Goal: Information Seeking & Learning: Learn about a topic

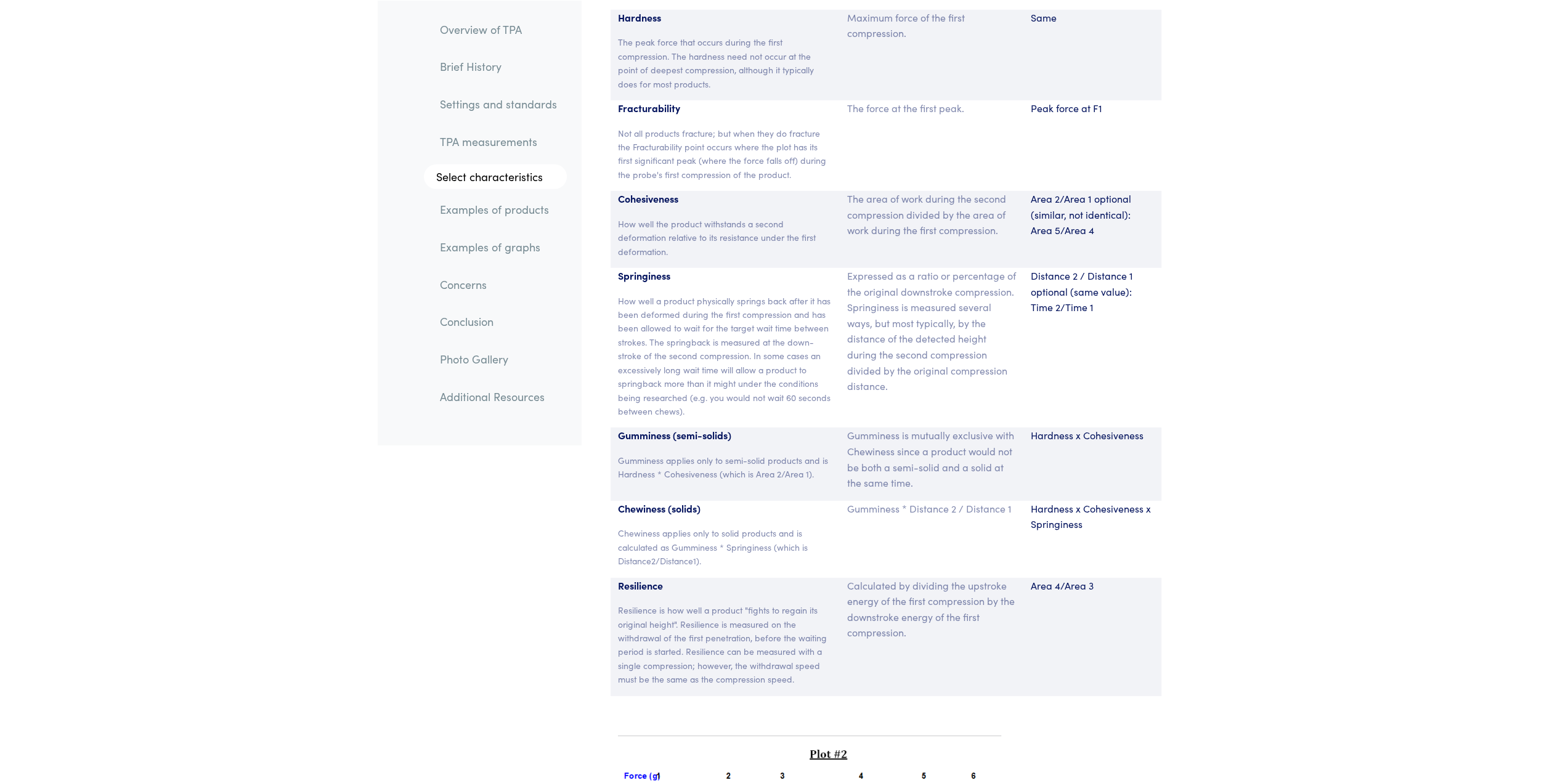
scroll to position [8176, 0]
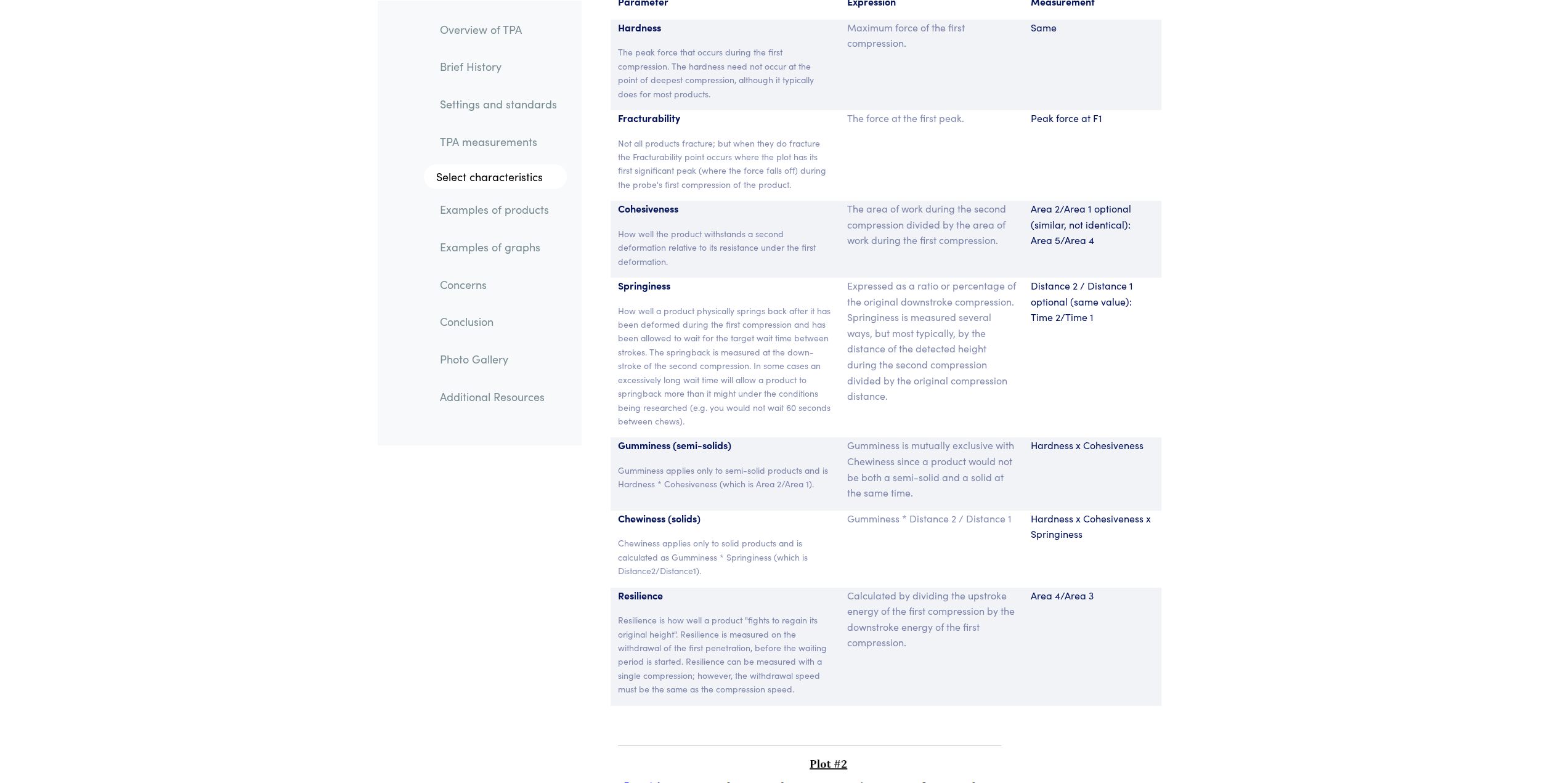
click at [977, 623] on div "Calculated by dividing the upstroke energy of the first compression by the down…" at bounding box center [931, 647] width 184 height 118
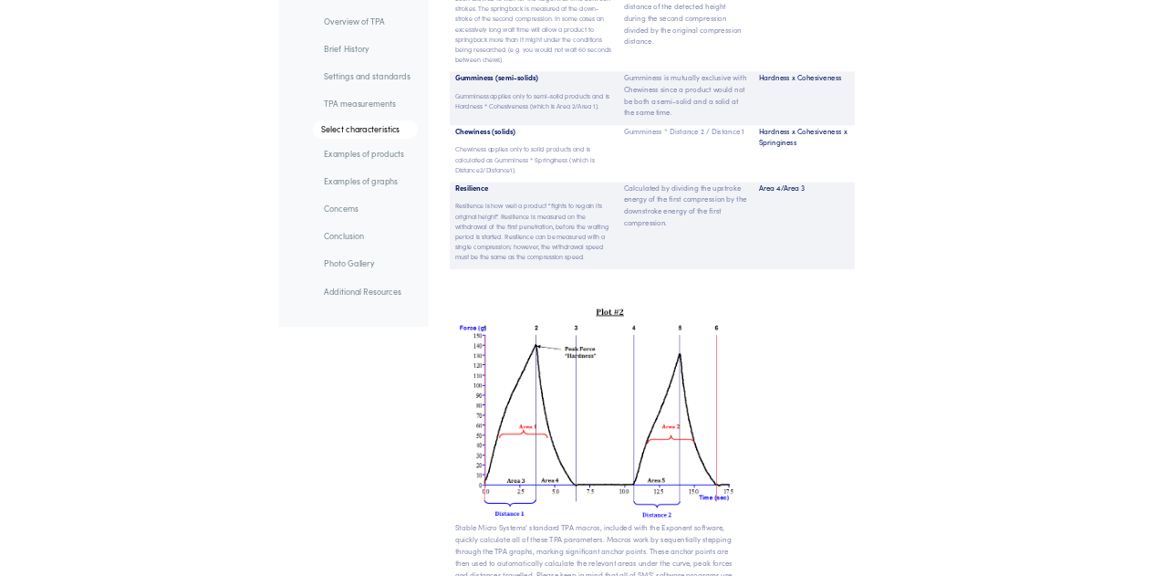
scroll to position [12614, 0]
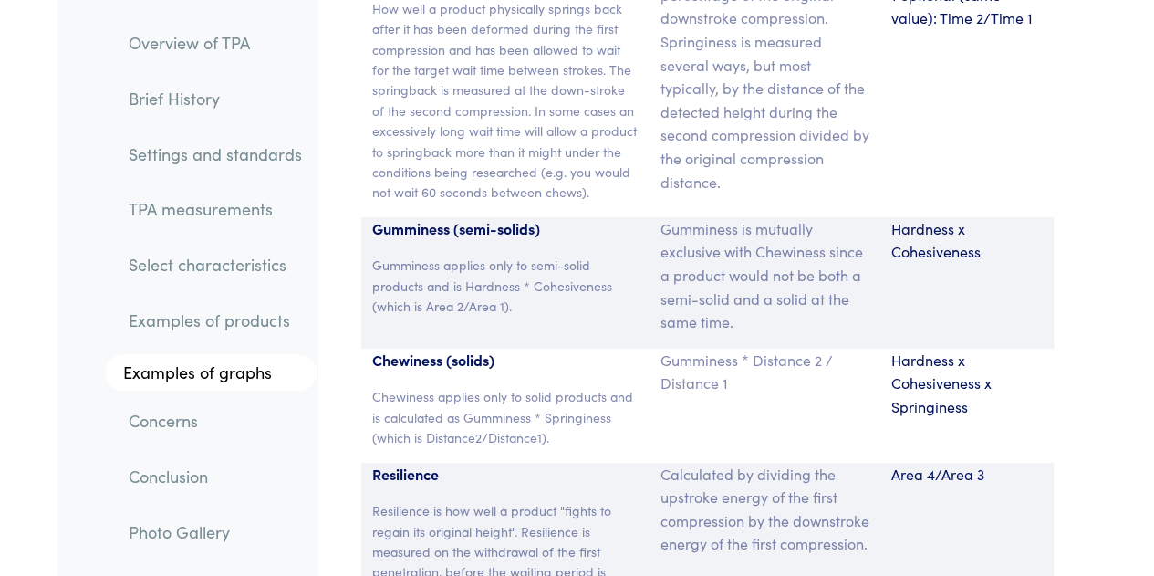
scroll to position [14158, 0]
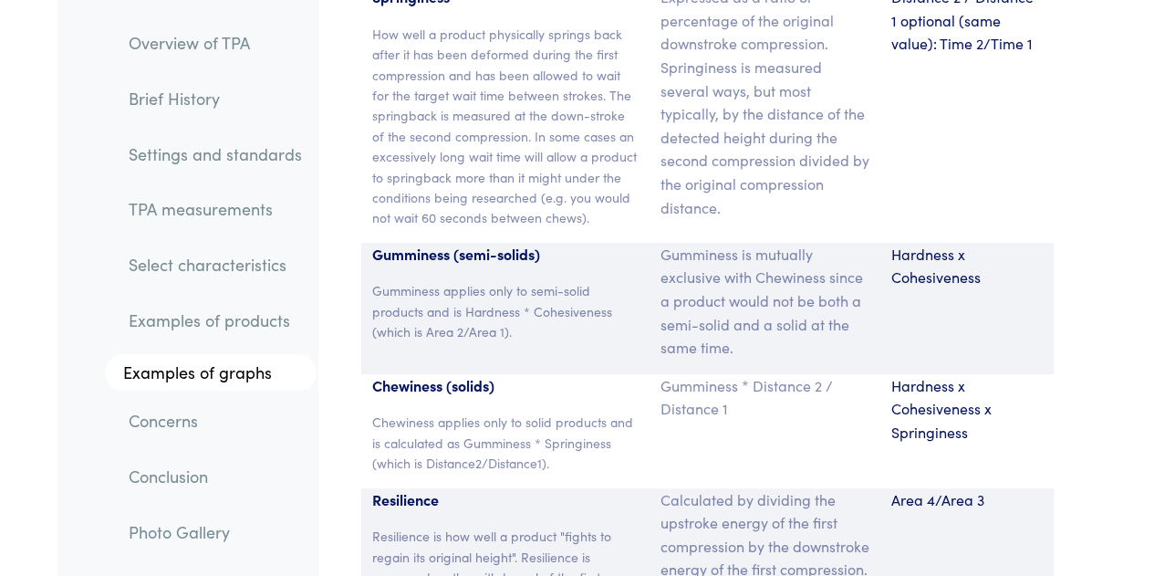
click at [1086, 360] on div "Parameter Expression Measurement Hardness The peak force that occurs during the…" at bounding box center [708, 125] width 780 height 1204
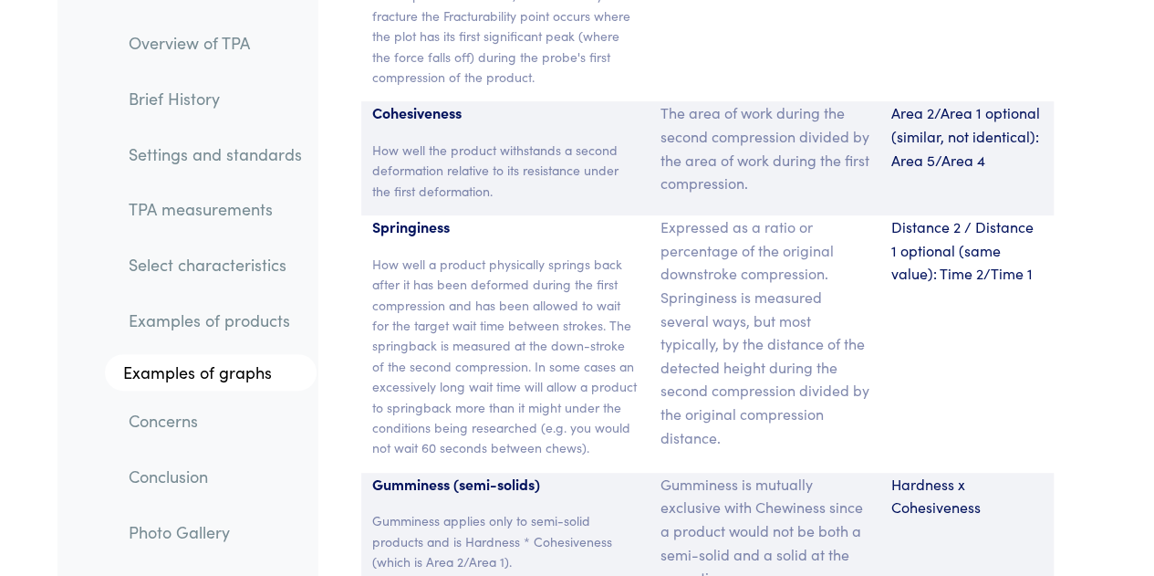
scroll to position [13683, 0]
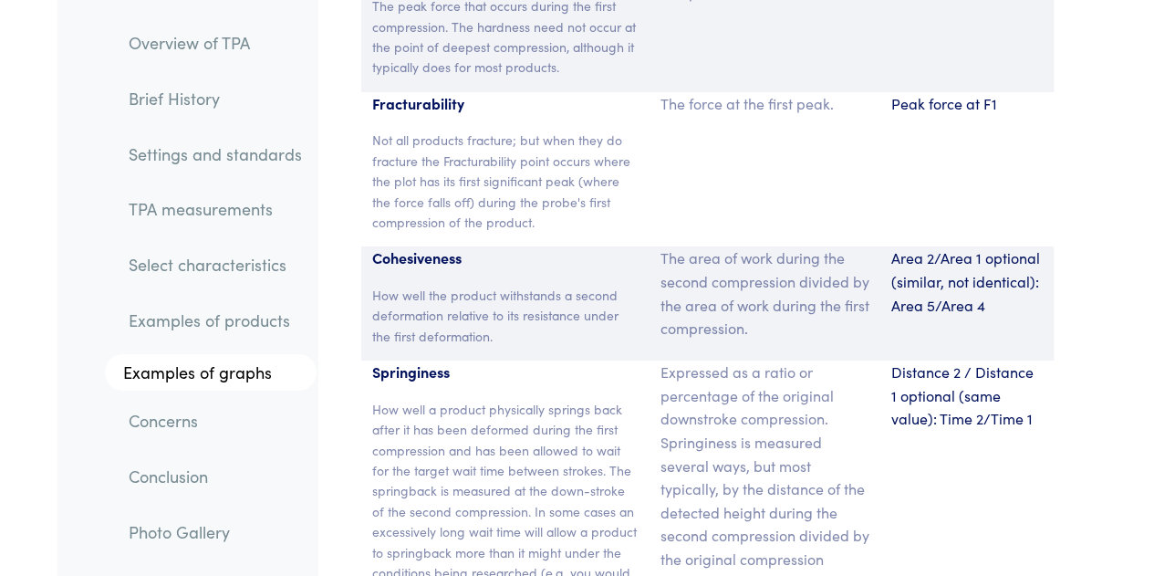
scroll to position [13842, 0]
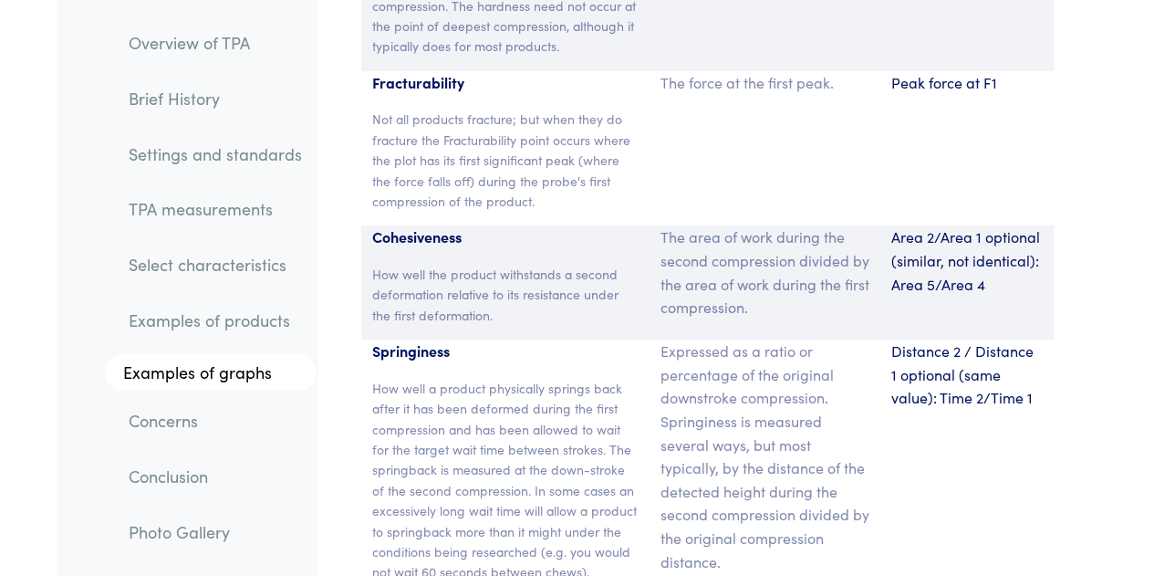
scroll to position [13803, 0]
click at [1090, 357] on div "Parameter Expression Measurement Hardness The peak force that occurs during the…" at bounding box center [708, 480] width 780 height 1204
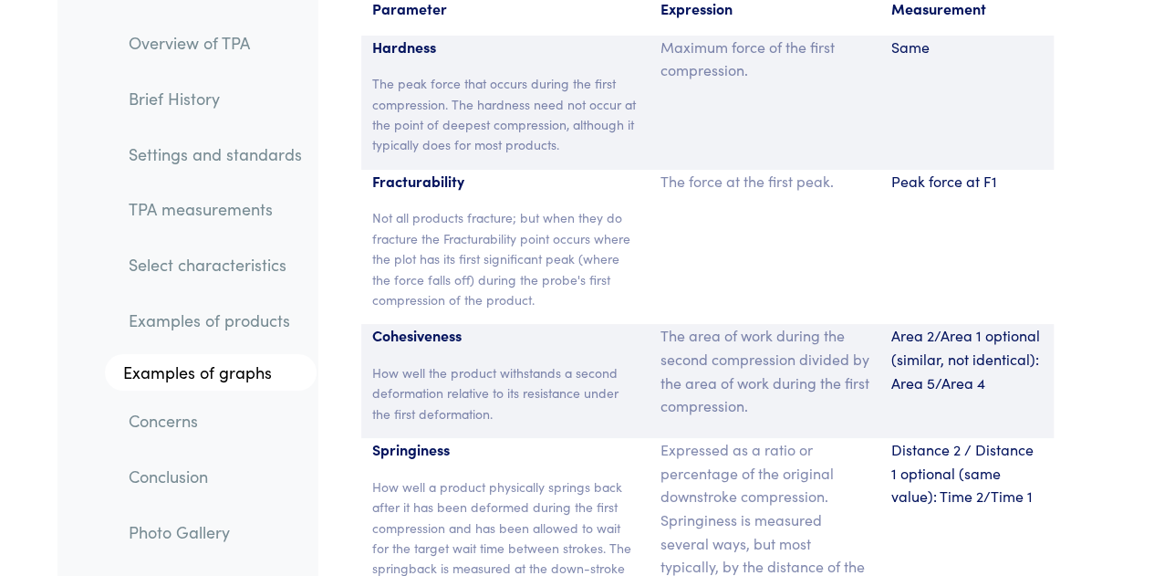
scroll to position [13707, 0]
click at [575, 47] on div "Hardness The peak force that occurs during the first compression. The hardness …" at bounding box center [505, 102] width 288 height 134
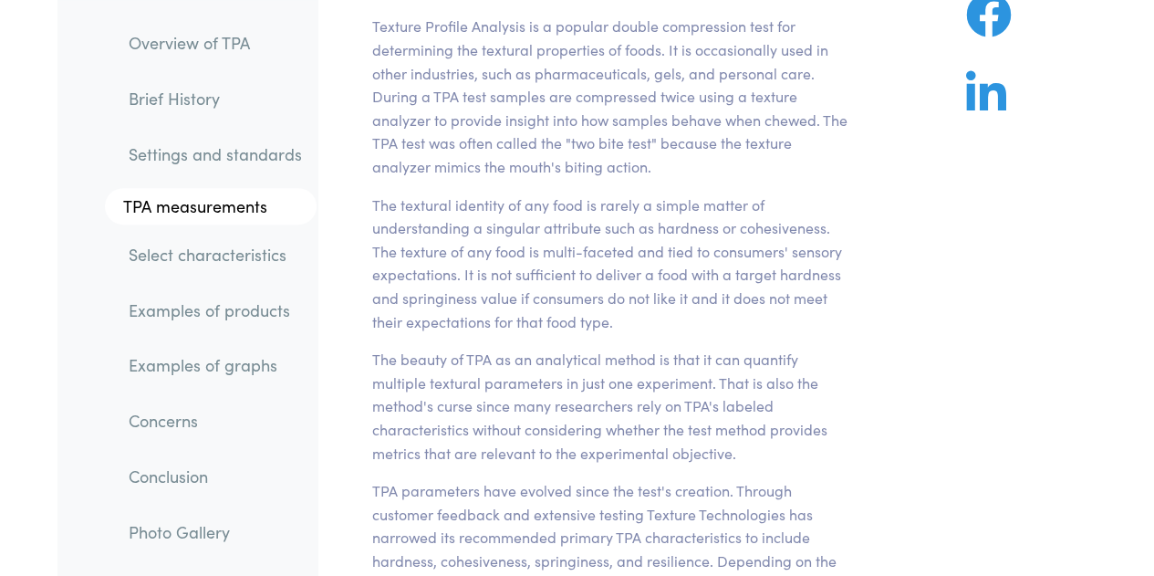
scroll to position [255, 0]
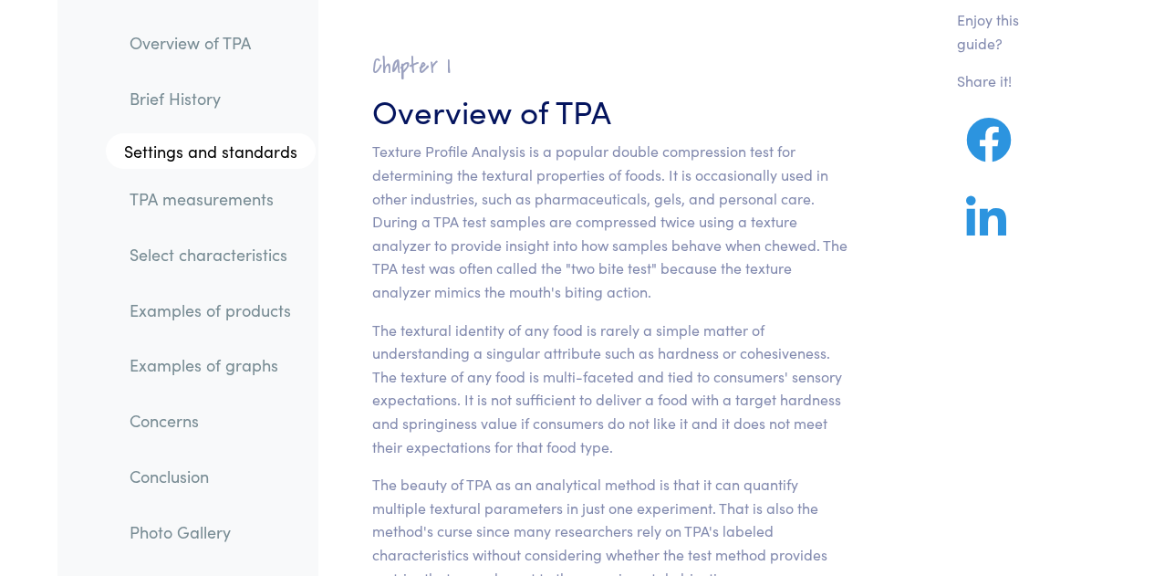
scroll to position [0, 0]
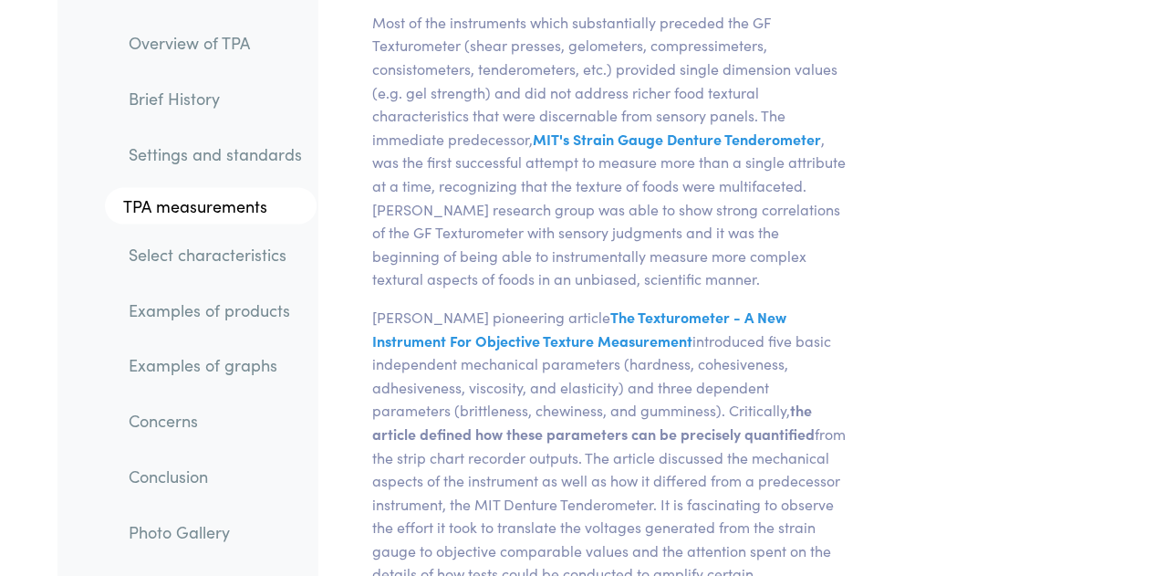
scroll to position [1905, 0]
click at [840, 329] on p "[PERSON_NAME] pioneering article The Texturometer - A New Instrument For Object…" at bounding box center [609, 515] width 475 height 421
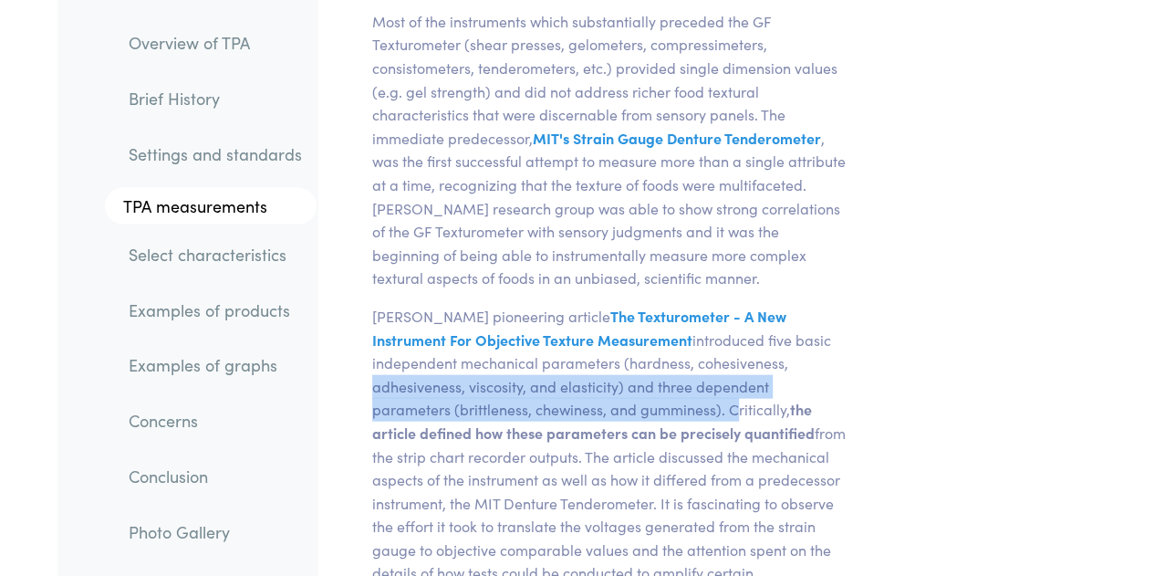
drag, startPoint x: 805, startPoint y: 365, endPoint x: 643, endPoint y: 412, distance: 168.1
click at [643, 412] on p "[PERSON_NAME] pioneering article The Texturometer - A New Instrument For Object…" at bounding box center [609, 515] width 475 height 421
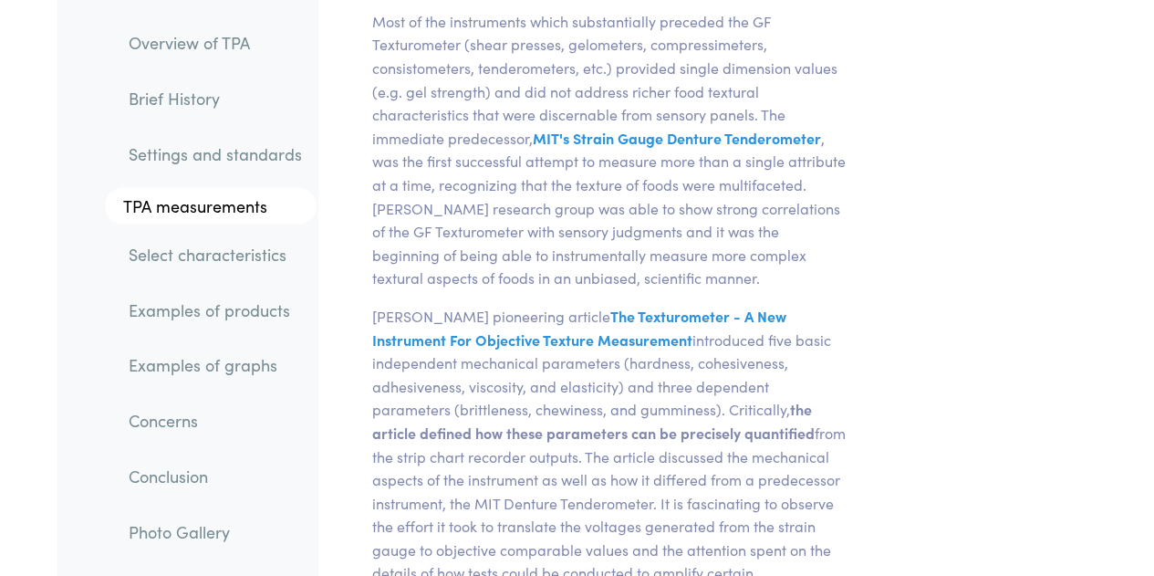
click at [686, 265] on p "Most of the instruments which substantially preceded the GF Texturometer (shear…" at bounding box center [609, 150] width 475 height 280
click at [639, 288] on p "Most of the instruments which substantially preceded the GF Texturometer (shear…" at bounding box center [609, 150] width 475 height 280
click at [841, 420] on p "[PERSON_NAME] pioneering article The Texturometer - A New Instrument For Object…" at bounding box center [609, 515] width 475 height 421
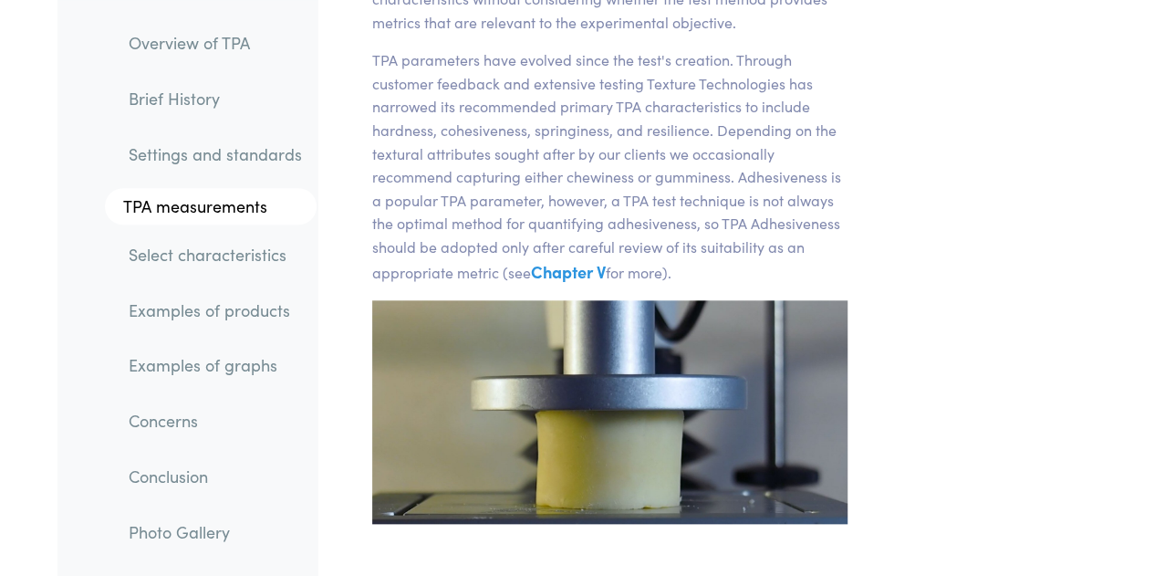
scroll to position [0, 0]
